Goal: Information Seeking & Learning: Find specific fact

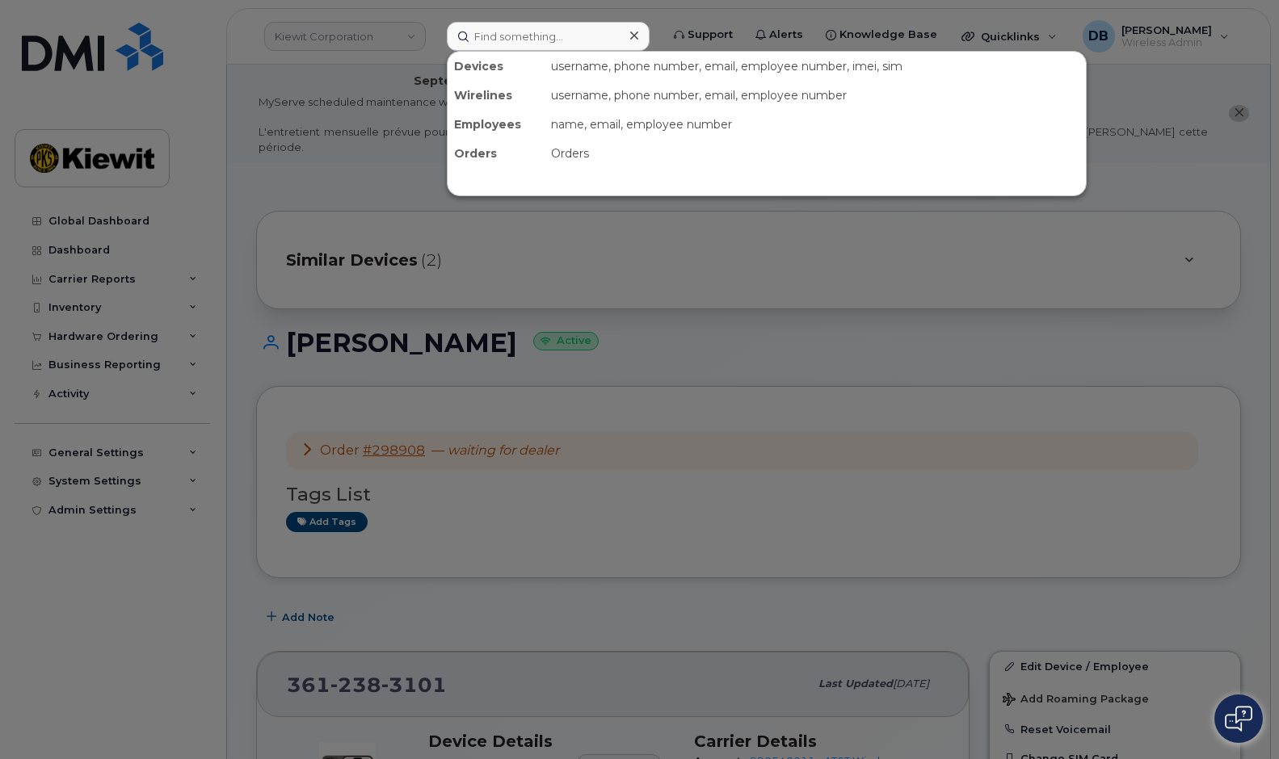
click at [556, 40] on input at bounding box center [548, 36] width 203 height 29
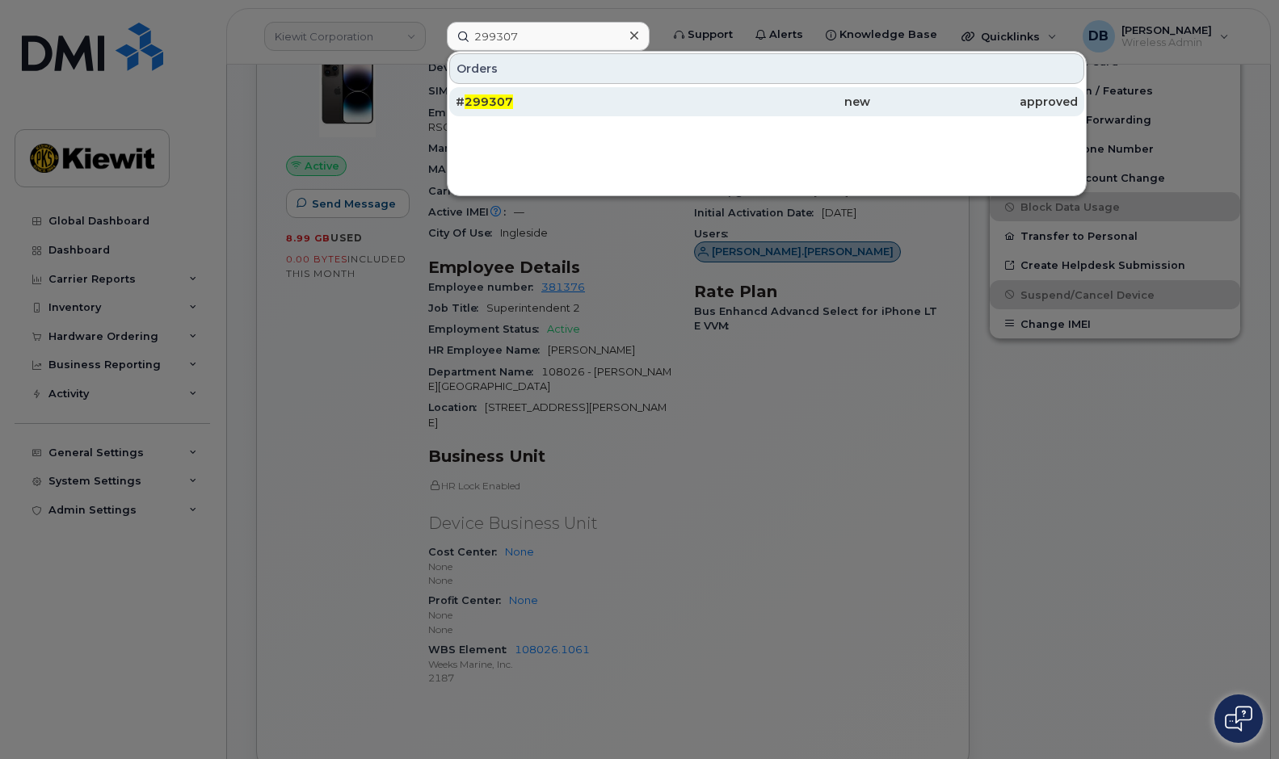
type input "299307"
click at [481, 104] on span "299307" at bounding box center [489, 102] width 48 height 15
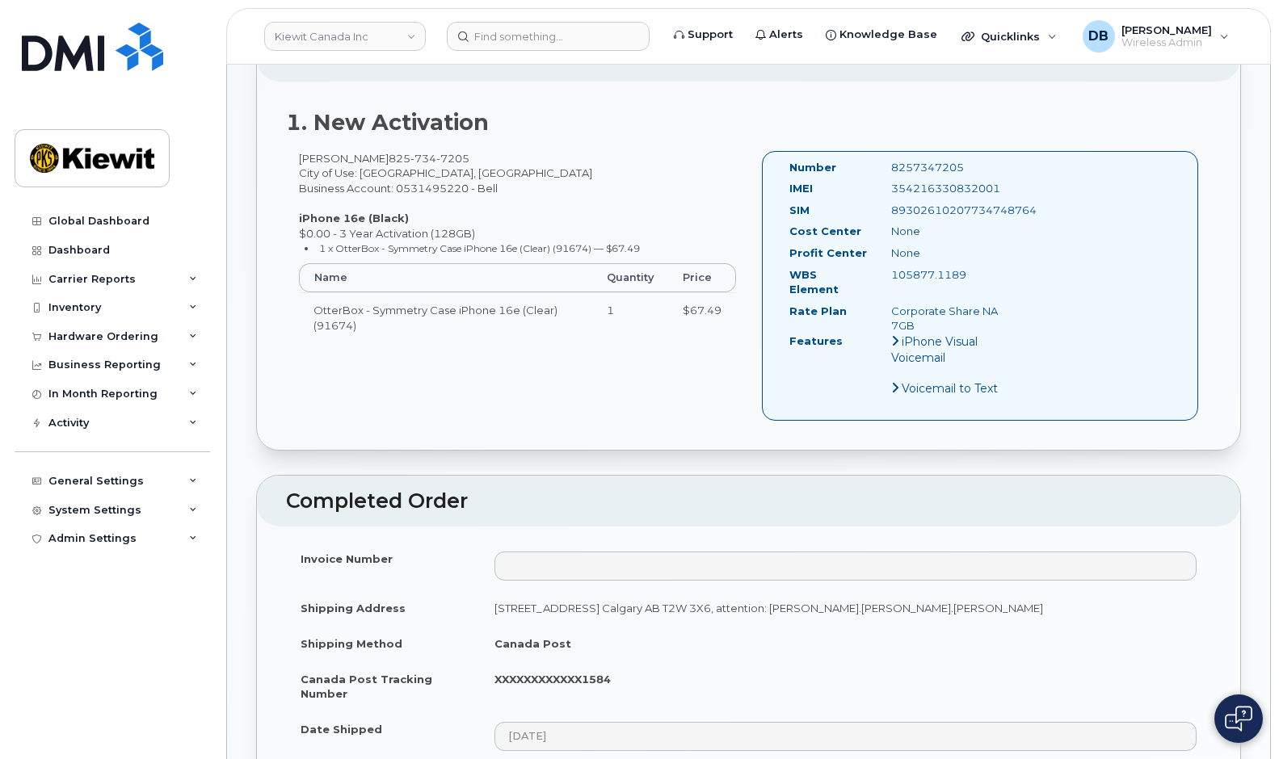
scroll to position [891, 0]
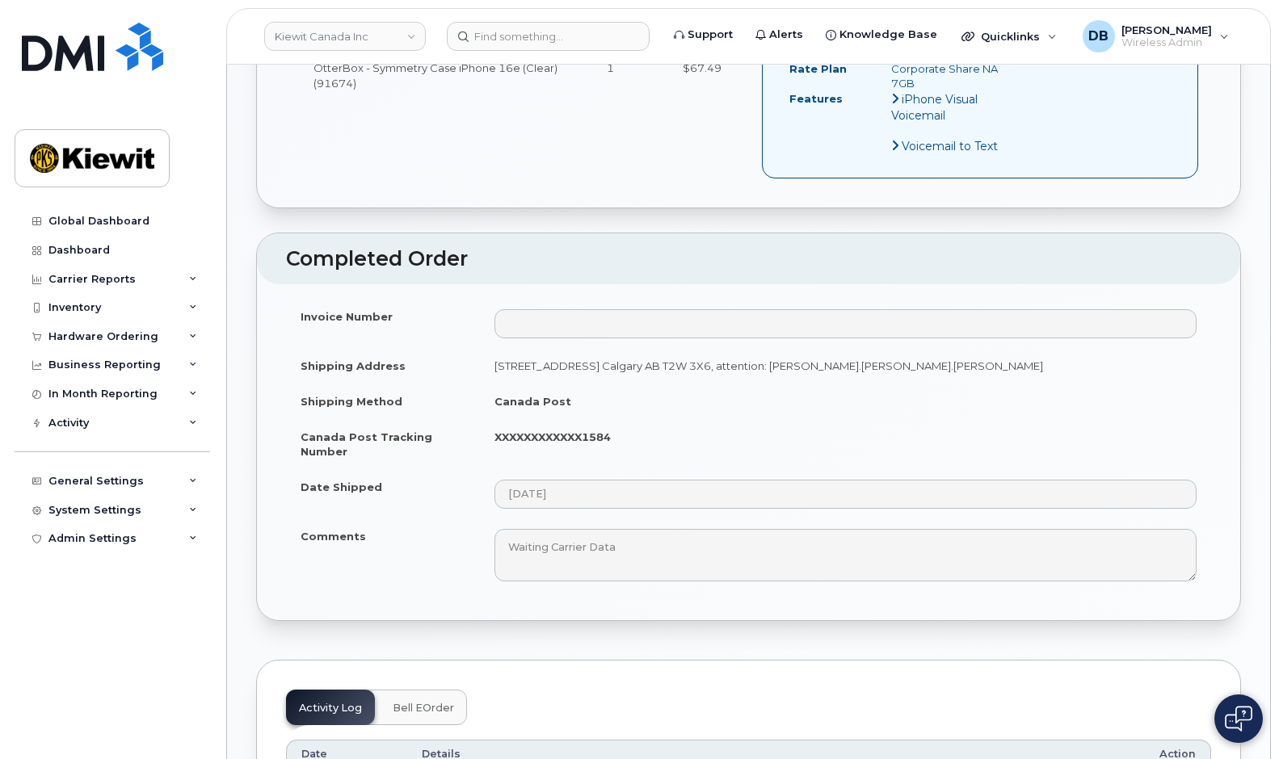
click at [585, 431] on strong "XXXXXXXXXXXX1584" at bounding box center [552, 437] width 116 height 13
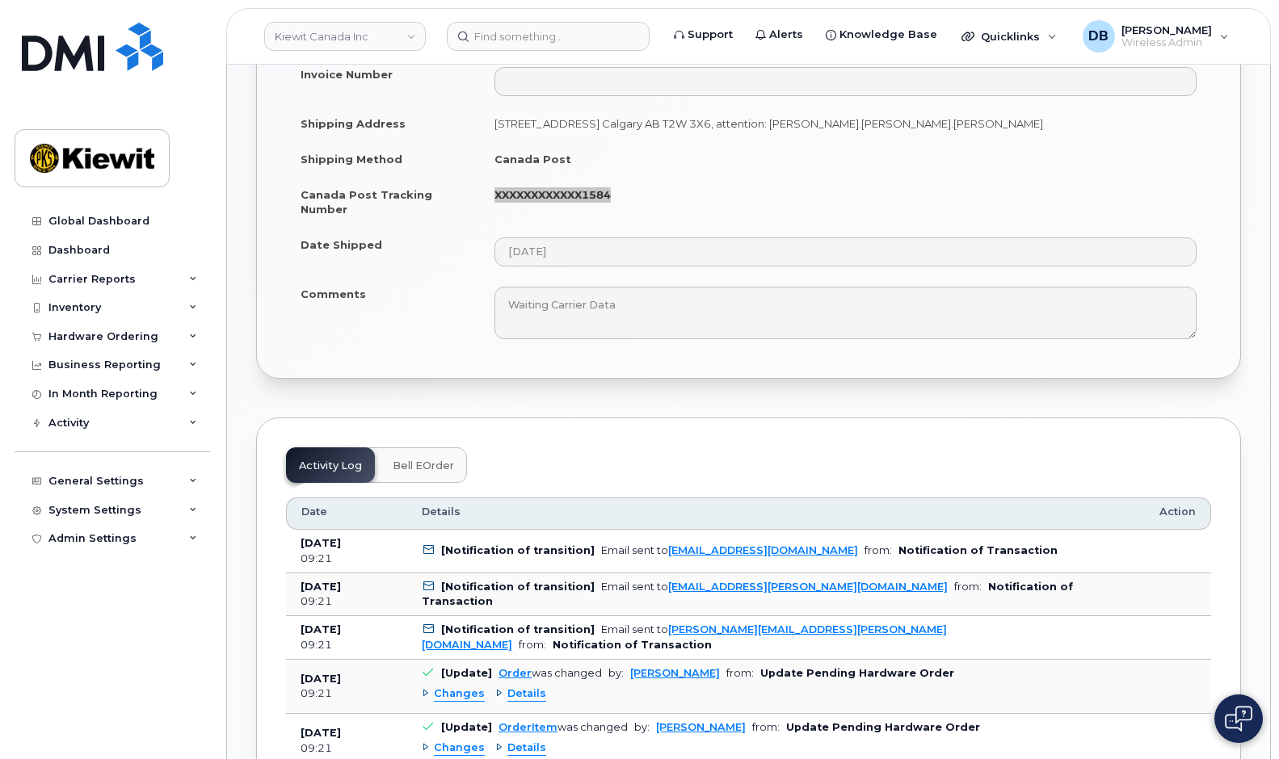
scroll to position [1053, 0]
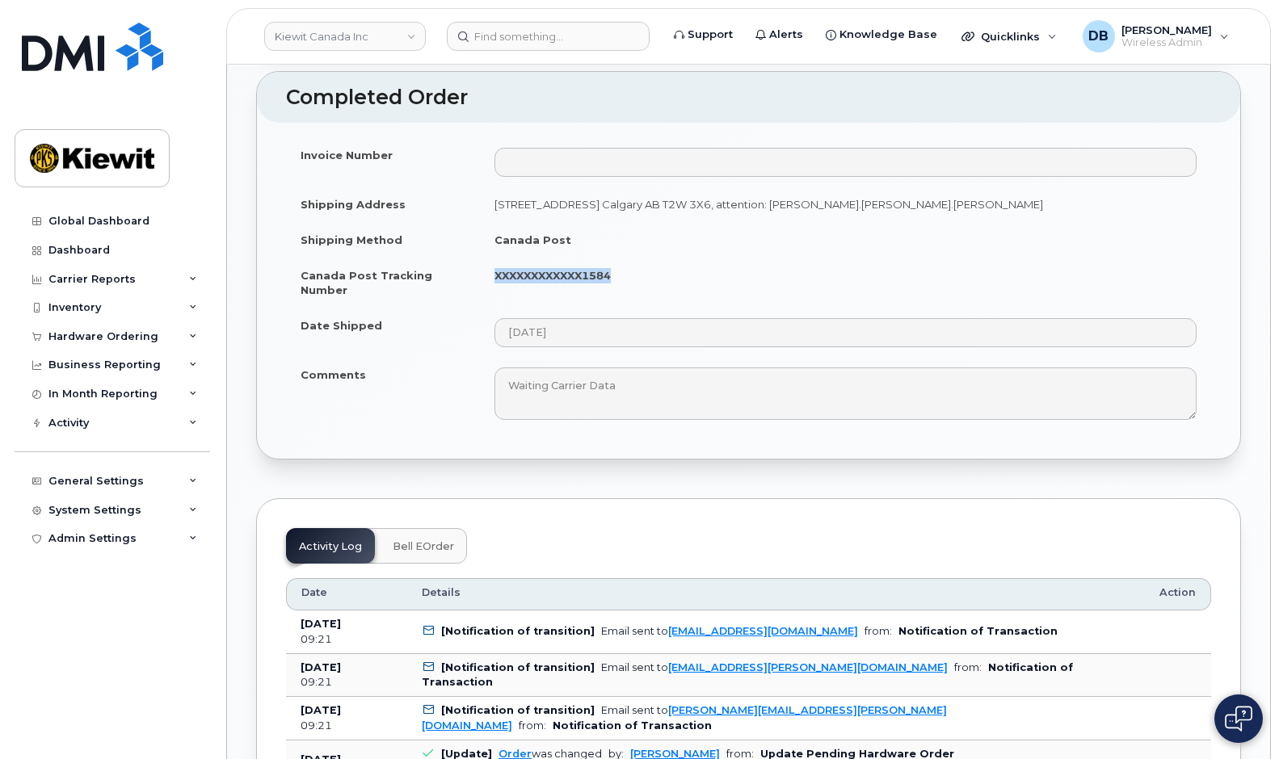
click at [699, 258] on td "XXXXXXXXXXXX1584" at bounding box center [845, 283] width 731 height 50
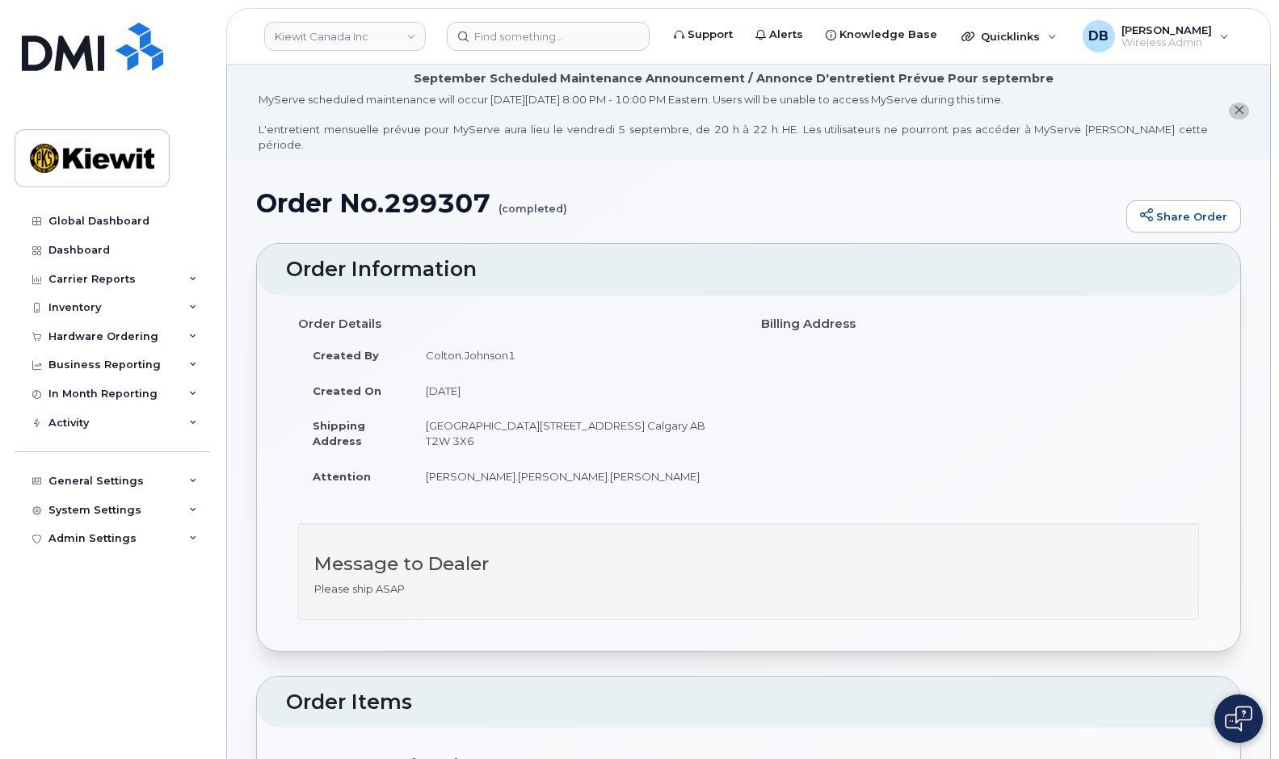
scroll to position [0, 0]
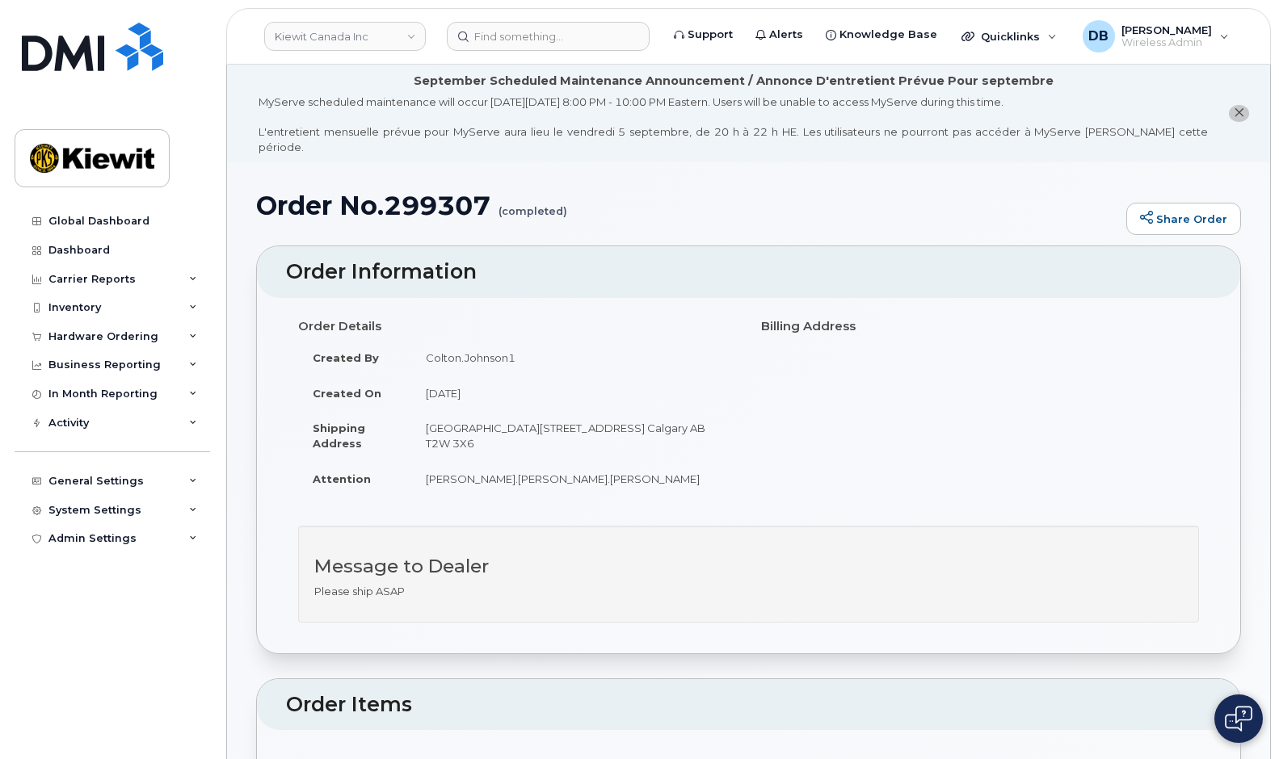
click at [435, 191] on h1 "Order No.299307 (completed)" at bounding box center [687, 205] width 862 height 28
copy h1 "299307"
click at [243, 121] on li "September Scheduled Maintenance Announcement / Annonce D'entretient Prévue Pour…" at bounding box center [748, 114] width 1043 height 98
click at [410, 34] on link "Kiewit Canada Inc" at bounding box center [345, 36] width 162 height 29
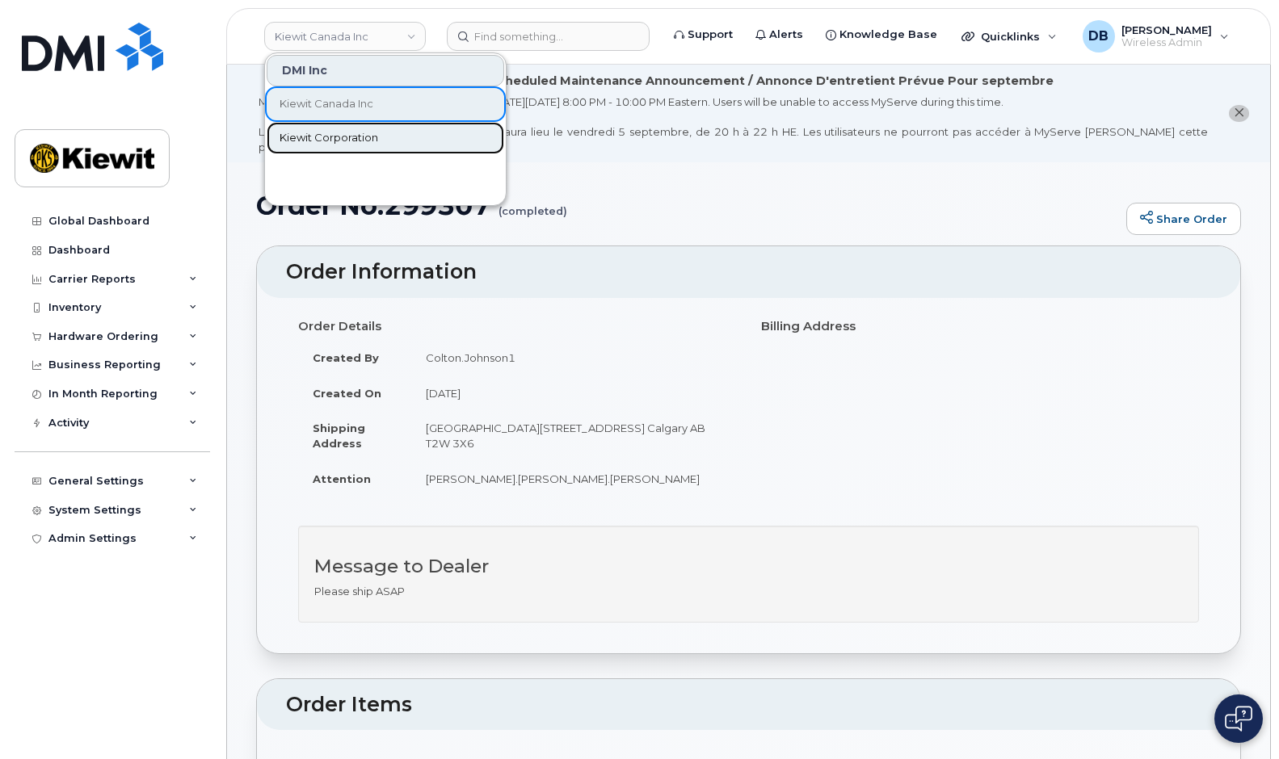
click at [348, 134] on span "Kiewit Corporation" at bounding box center [329, 138] width 99 height 16
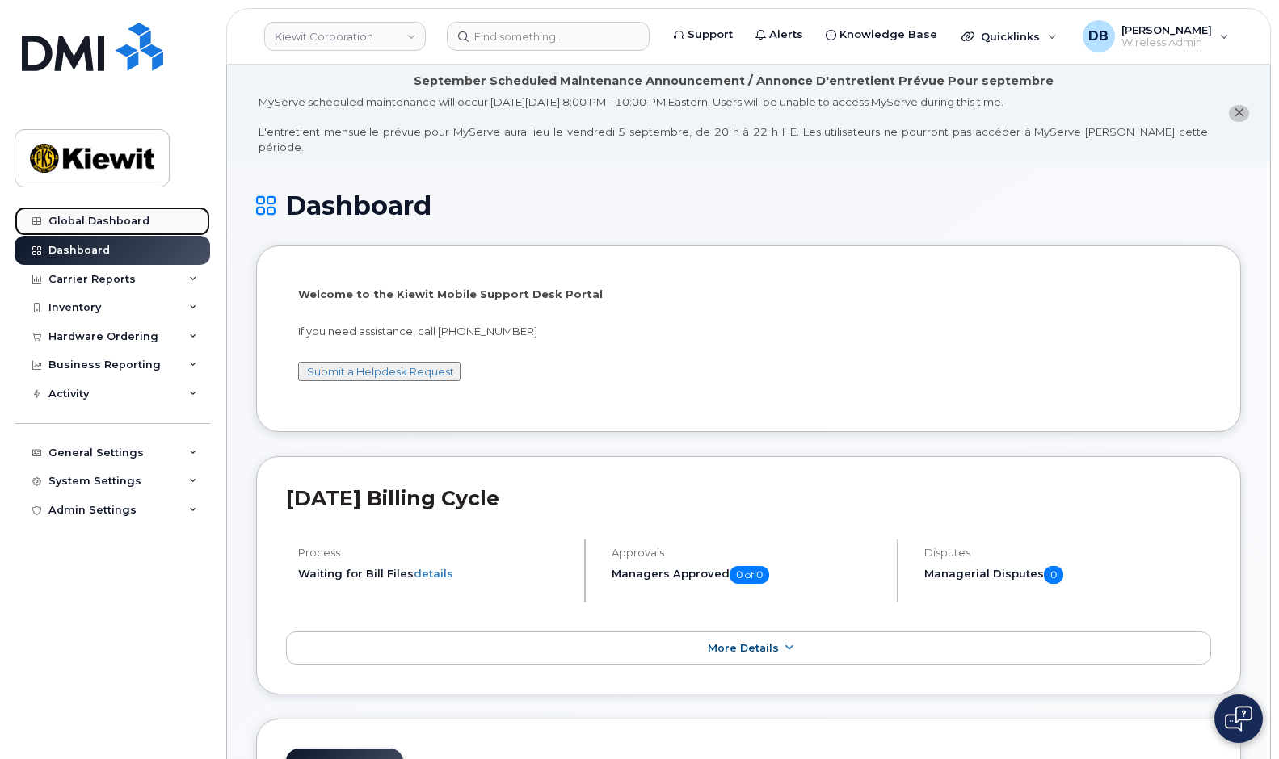
click at [84, 226] on div "Global Dashboard" at bounding box center [98, 221] width 101 height 13
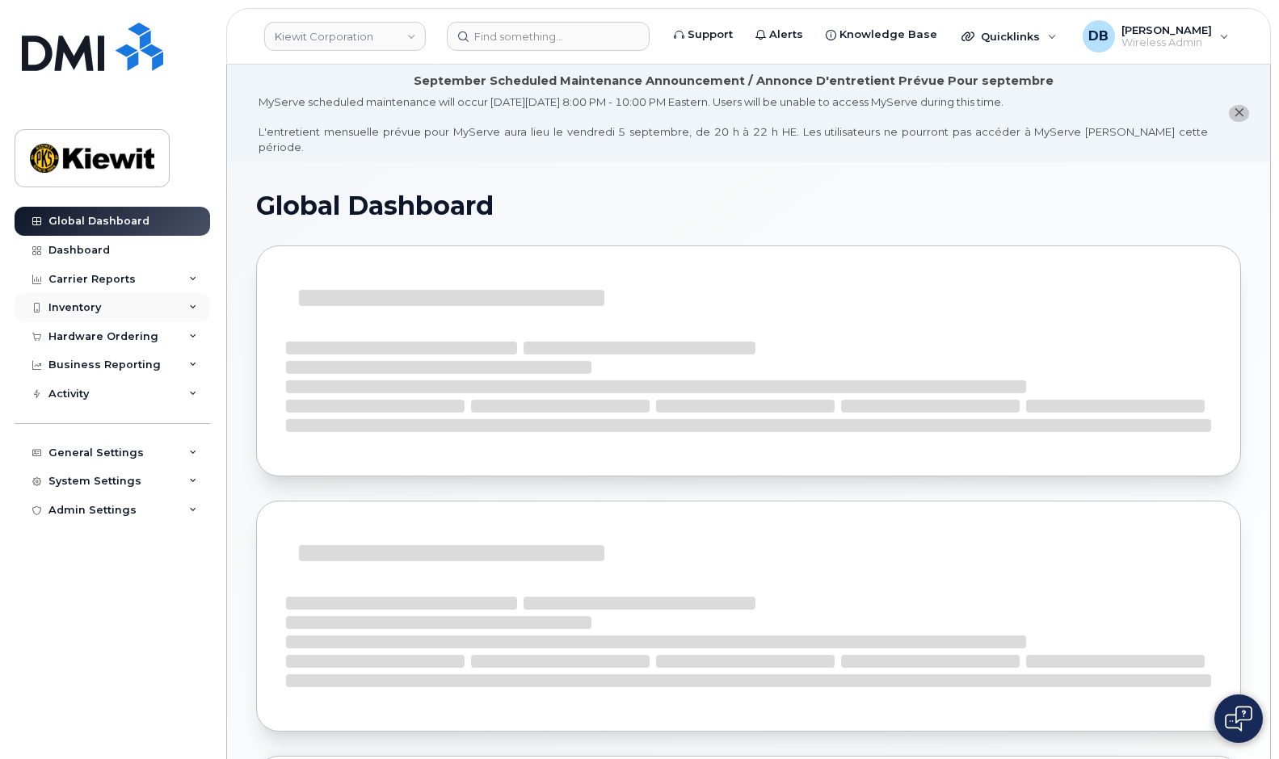
click at [76, 316] on div "Inventory" at bounding box center [113, 307] width 196 height 29
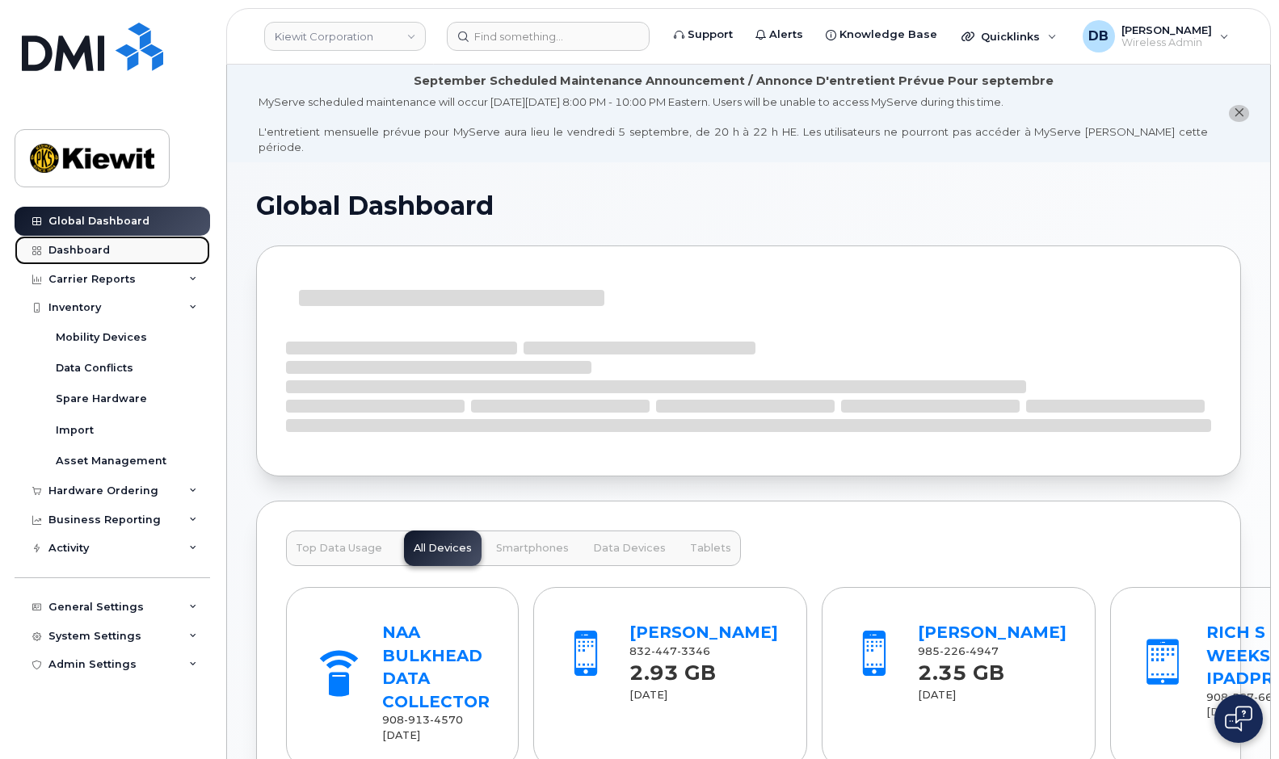
click at [80, 249] on div "Dashboard" at bounding box center [78, 250] width 61 height 13
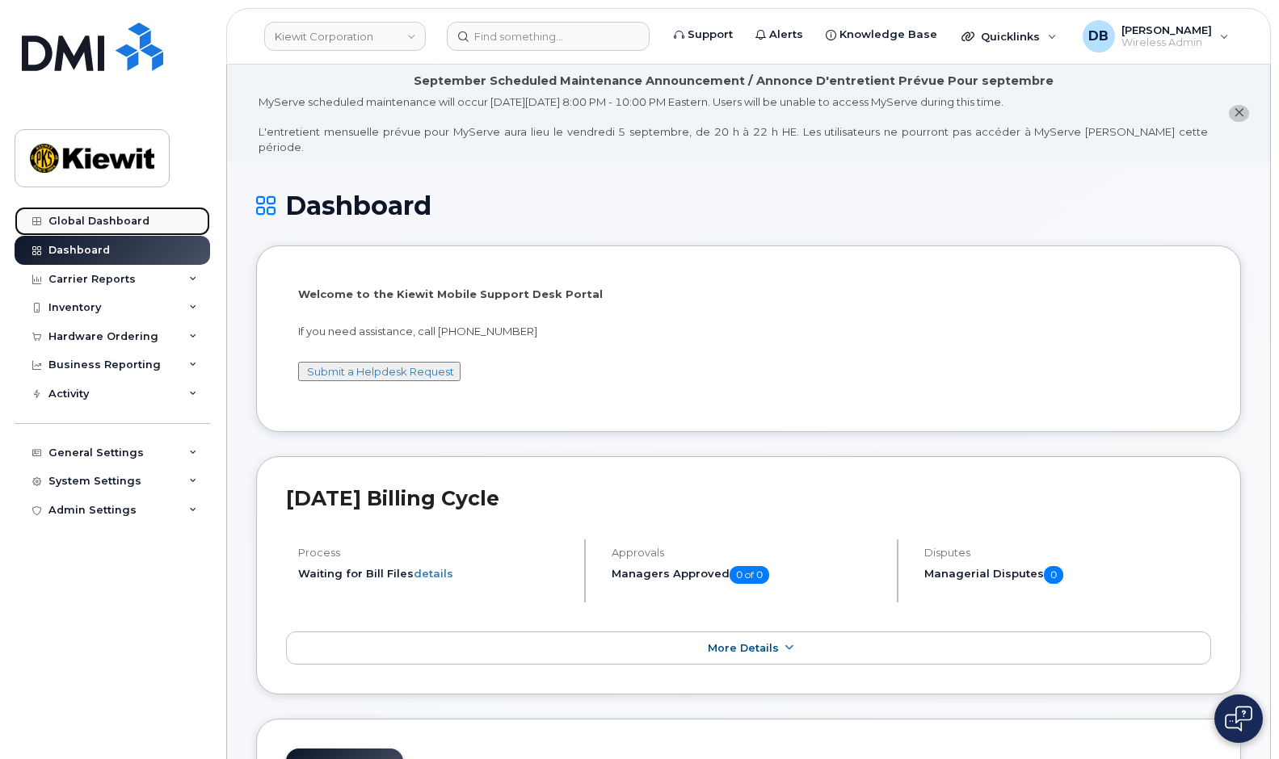
click at [86, 228] on link "Global Dashboard" at bounding box center [113, 221] width 196 height 29
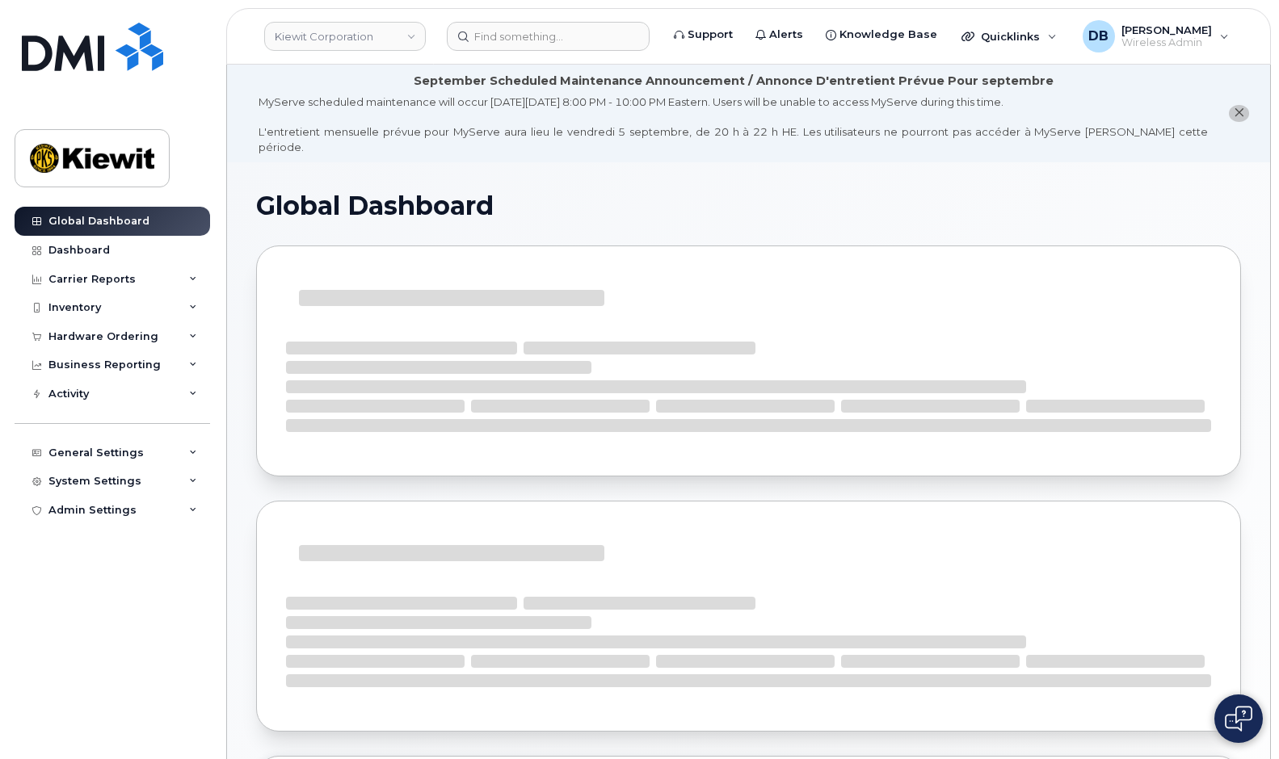
click at [101, 457] on div "General Settings" at bounding box center [95, 453] width 95 height 13
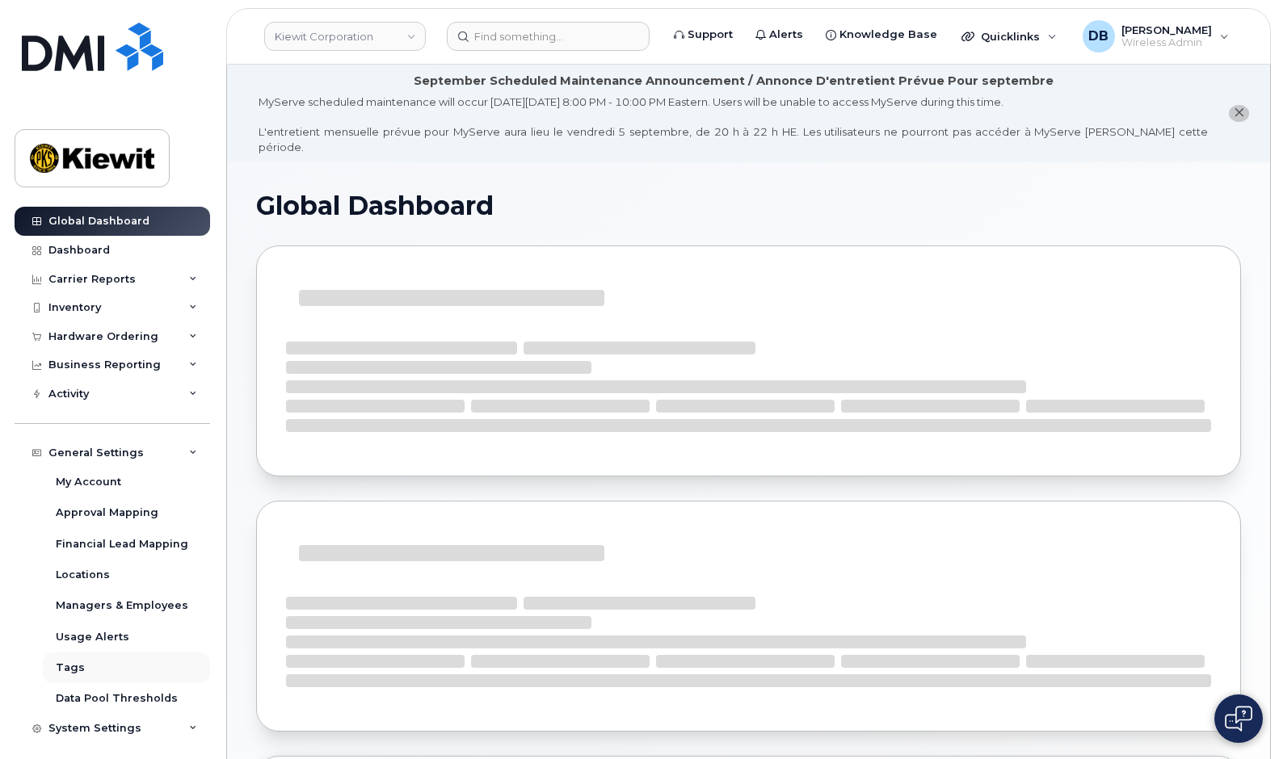
scroll to position [36, 0]
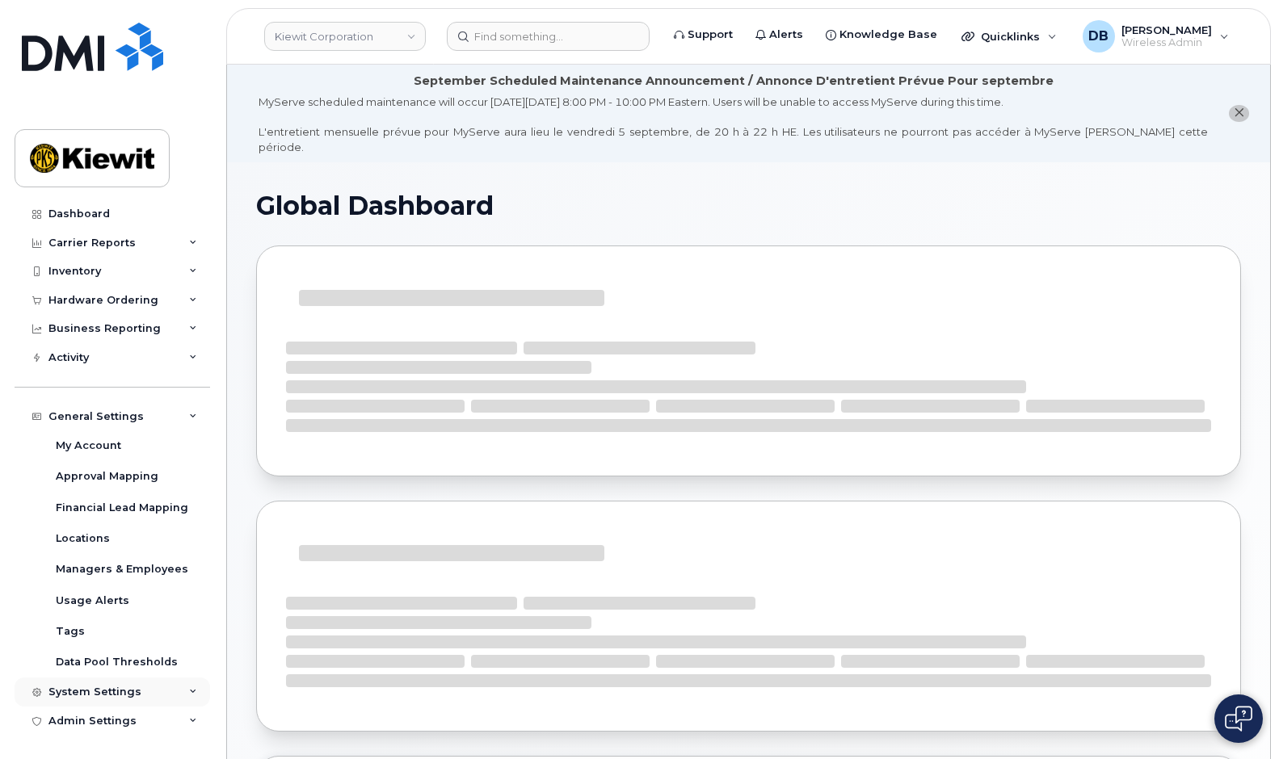
click at [111, 696] on div "System Settings" at bounding box center [94, 692] width 93 height 13
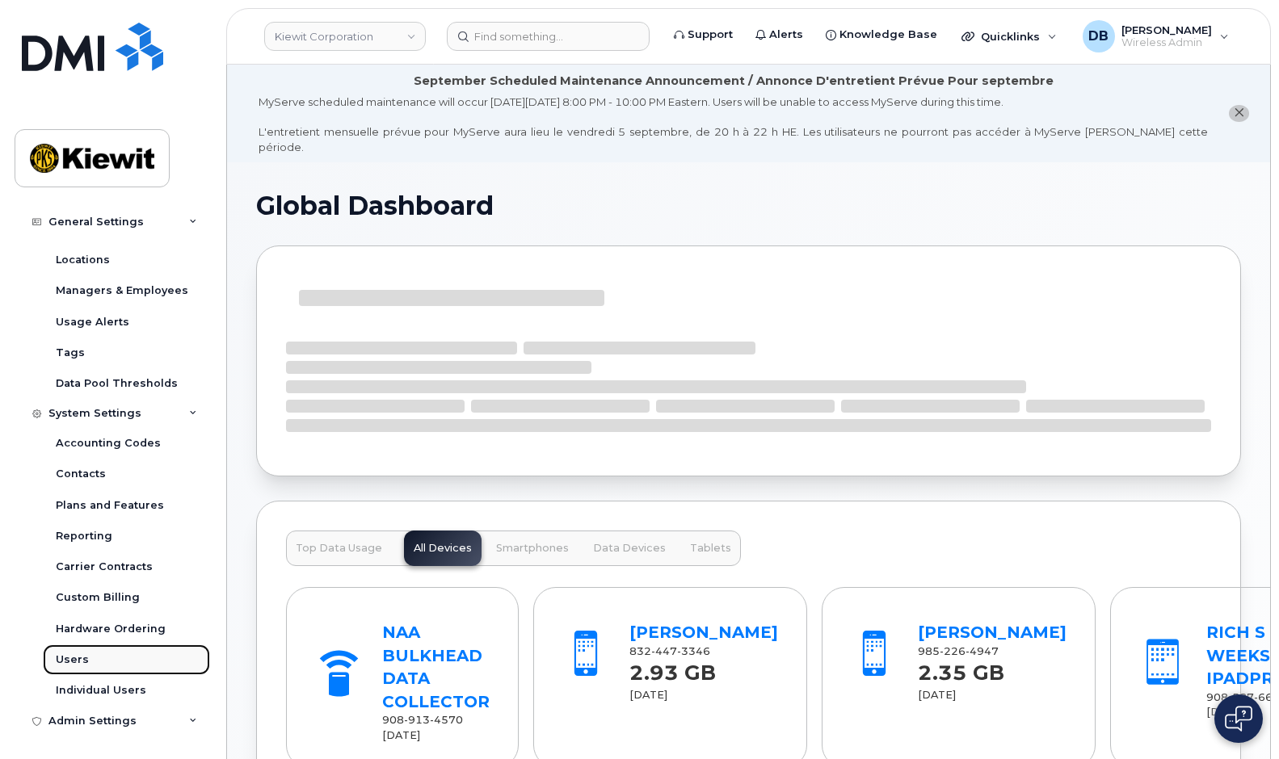
click at [86, 662] on link "Users" at bounding box center [126, 660] width 167 height 31
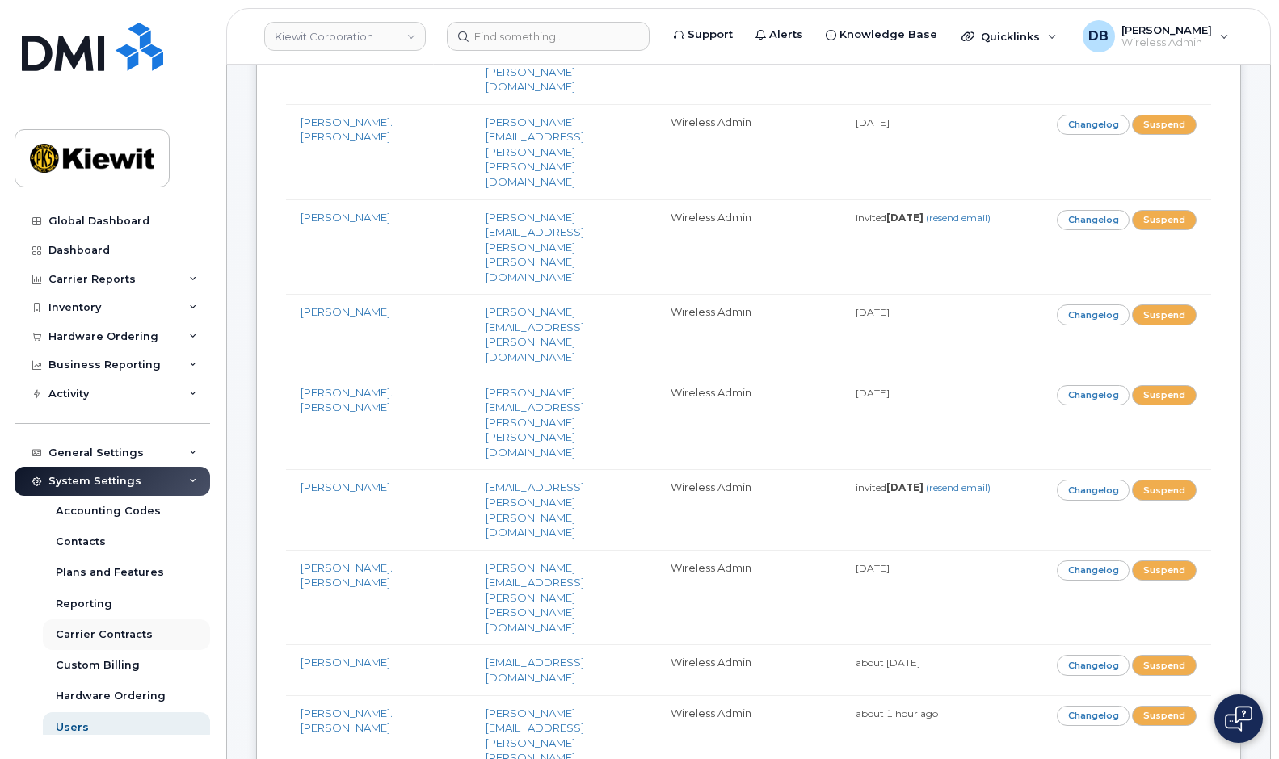
scroll to position [67, 0]
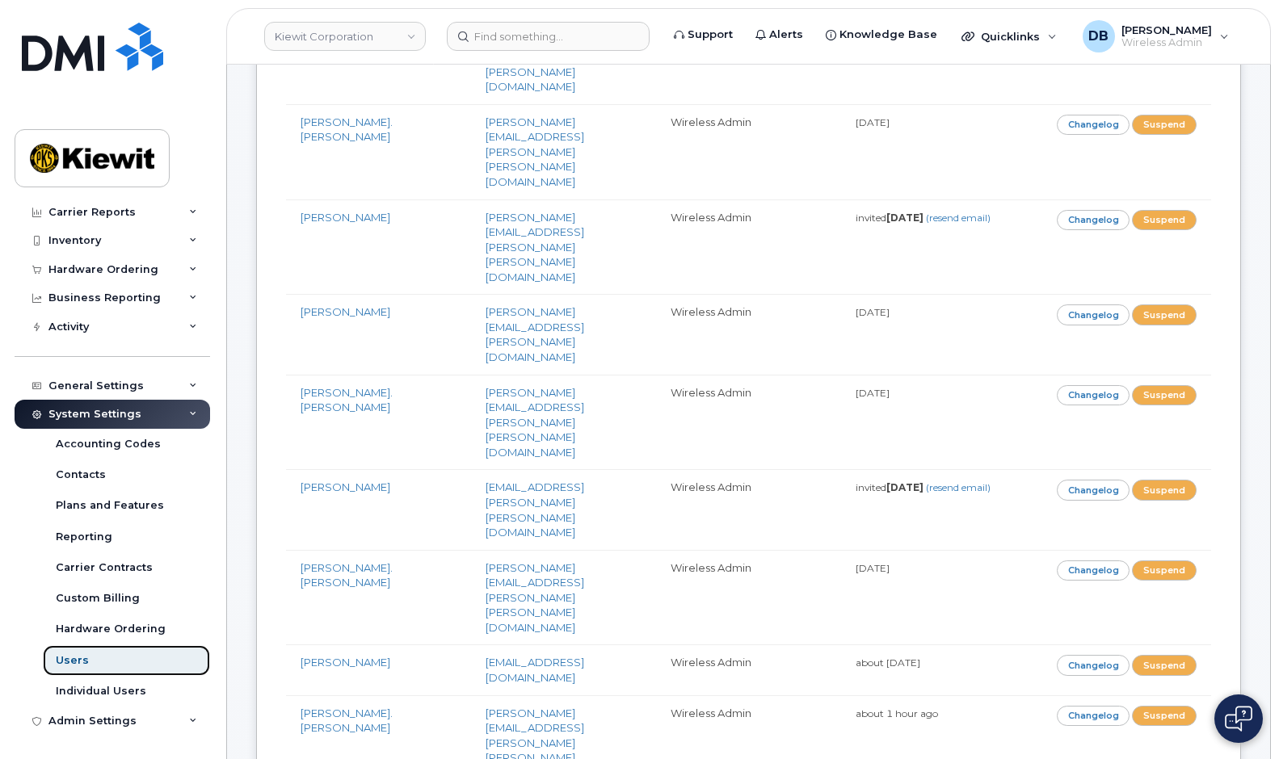
click at [77, 662] on div "Users" at bounding box center [72, 661] width 33 height 15
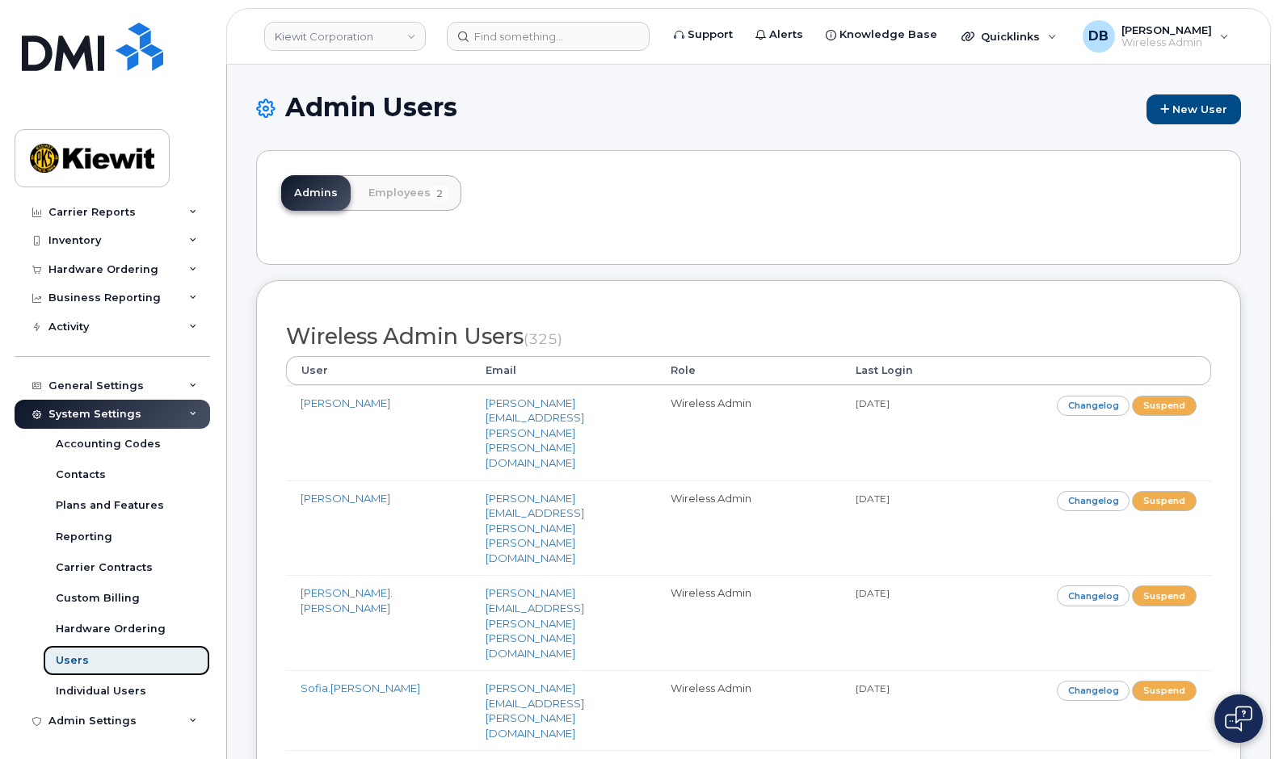
scroll to position [0, 0]
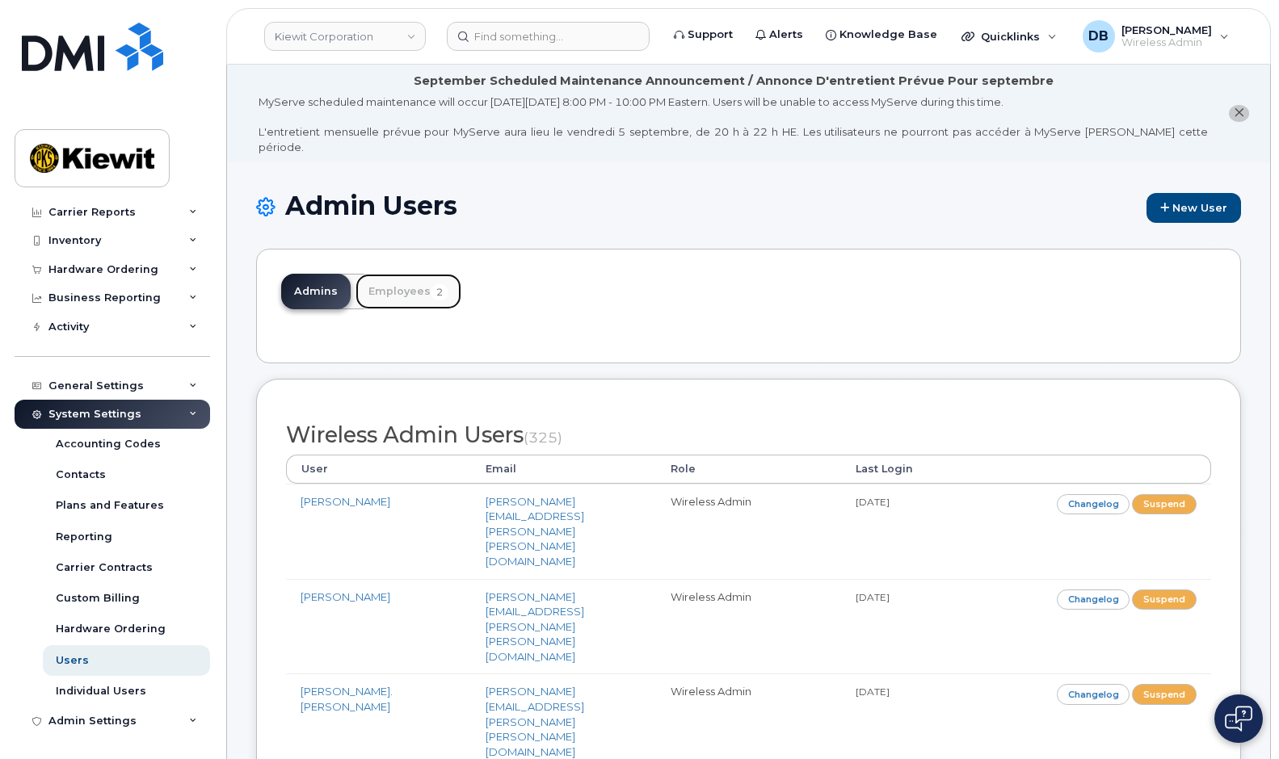
click at [386, 274] on link "Employees 2" at bounding box center [408, 292] width 106 height 36
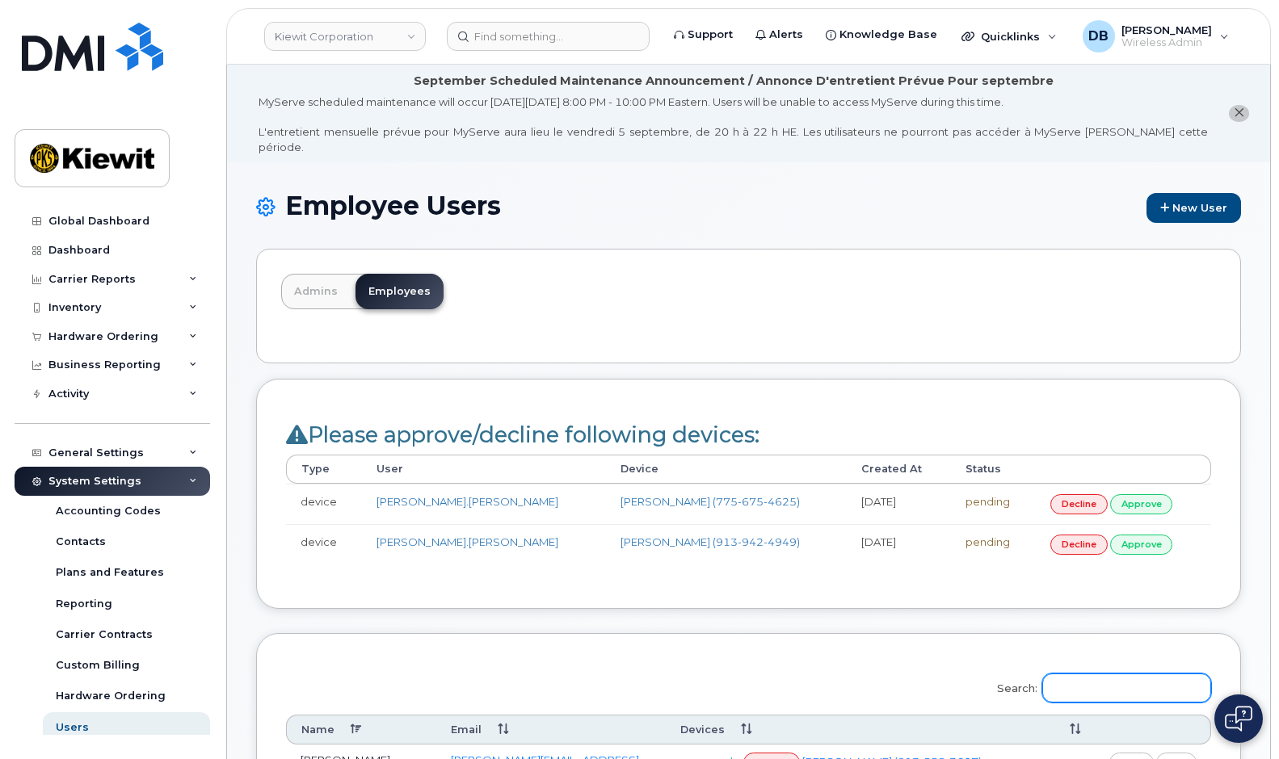
click at [1086, 674] on input "Search:" at bounding box center [1126, 688] width 169 height 29
type input "crystal"
click at [1113, 676] on input "Search:" at bounding box center [1126, 688] width 169 height 29
type input "crystal"
